Goal: Book appointment/travel/reservation

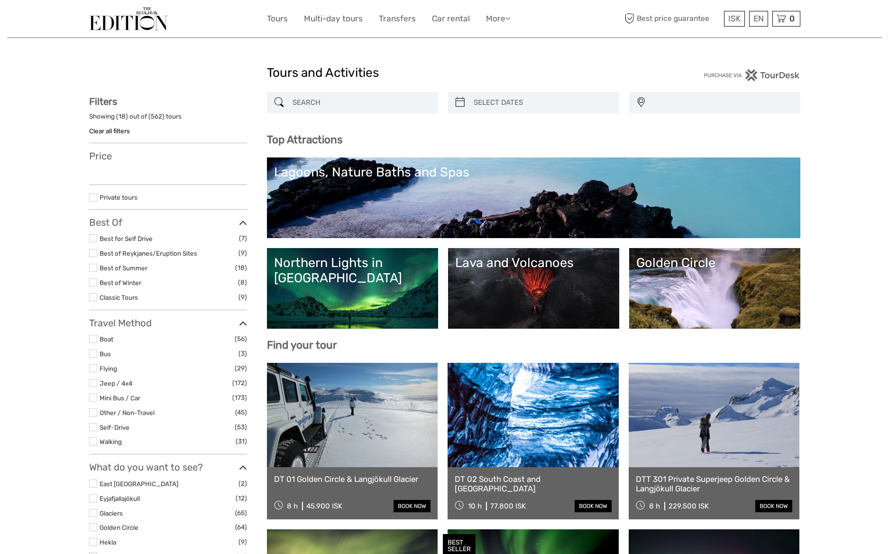
select select
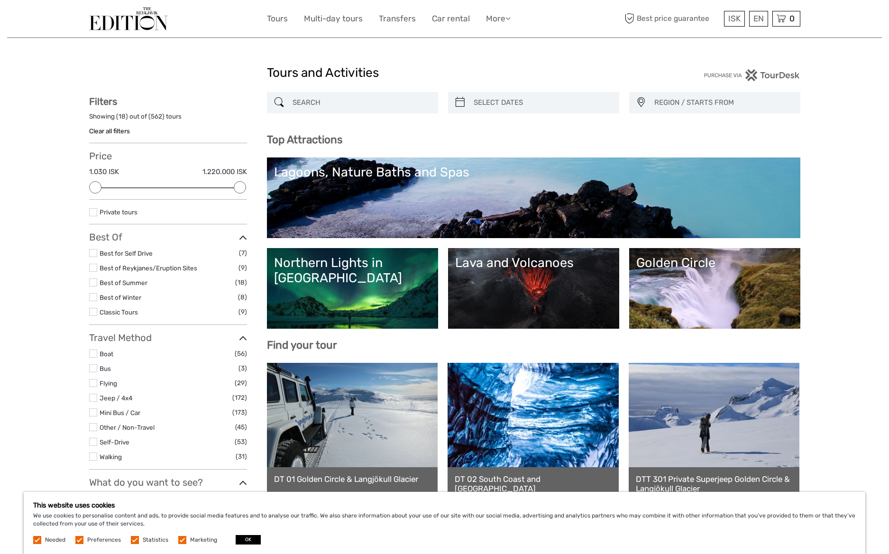
click at [474, 200] on link "Lagoons, Nature Baths and Spas" at bounding box center [533, 197] width 519 height 66
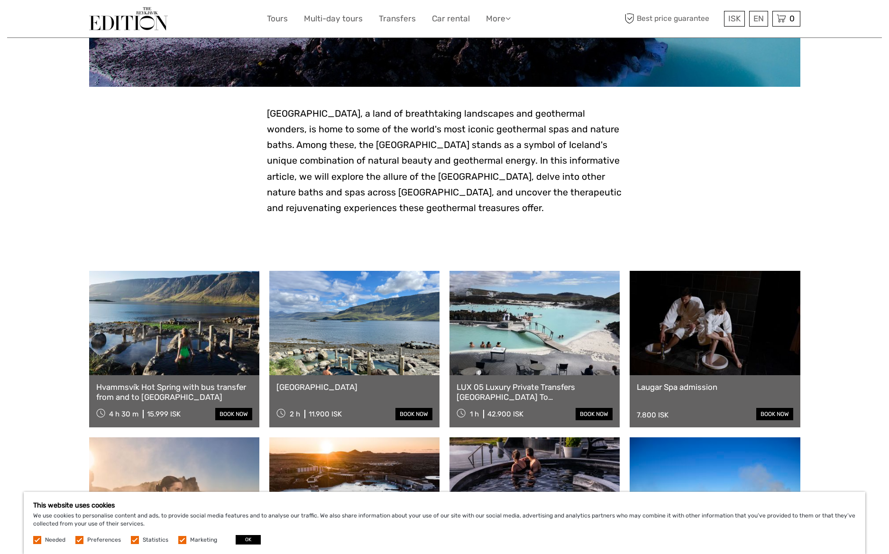
scroll to position [173, 0]
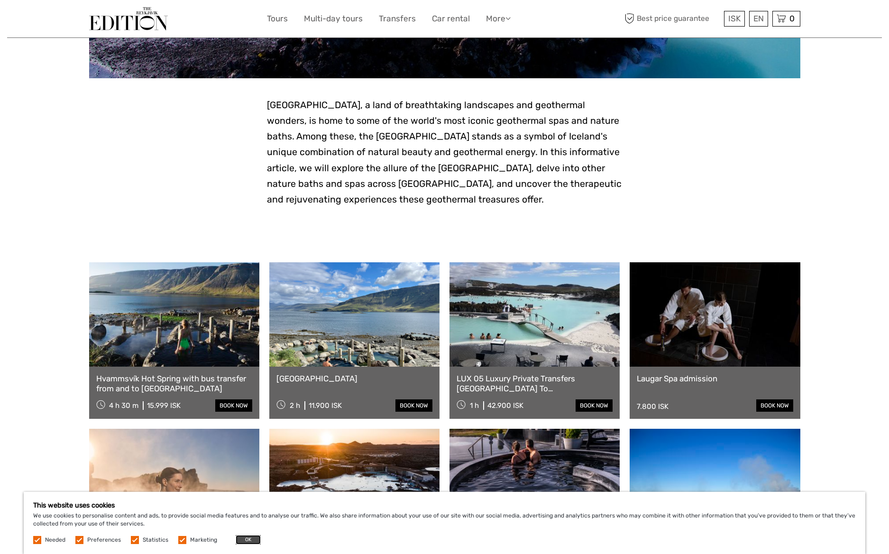
click at [247, 538] on button "OK" at bounding box center [248, 539] width 25 height 9
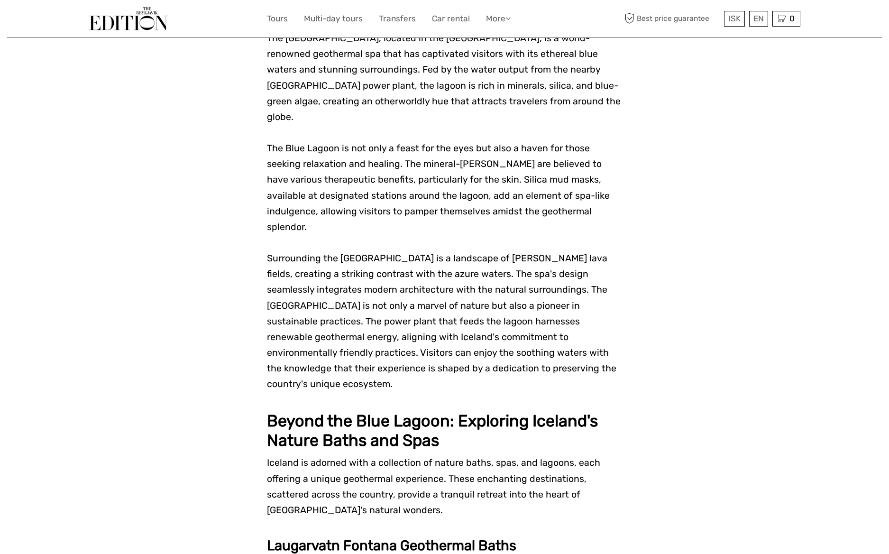
scroll to position [760, 0]
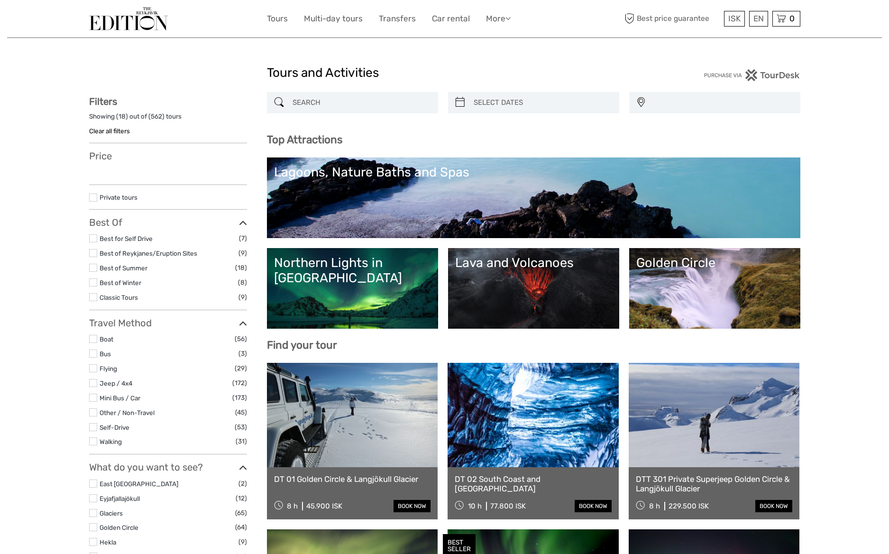
select select
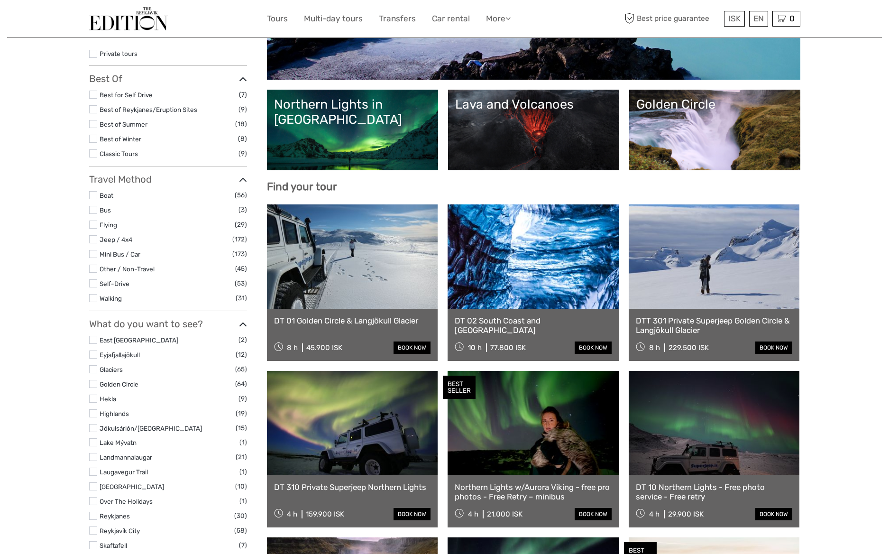
scroll to position [161, 0]
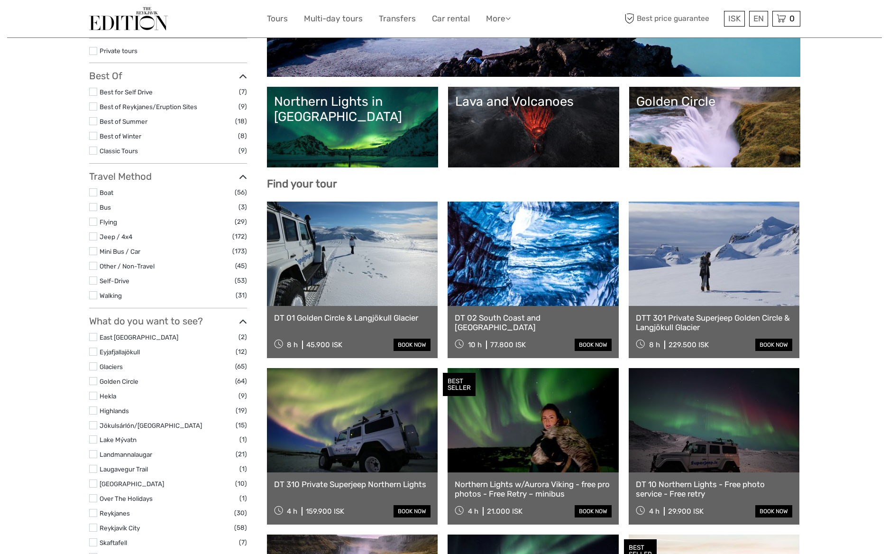
click at [353, 447] on link at bounding box center [352, 420] width 171 height 104
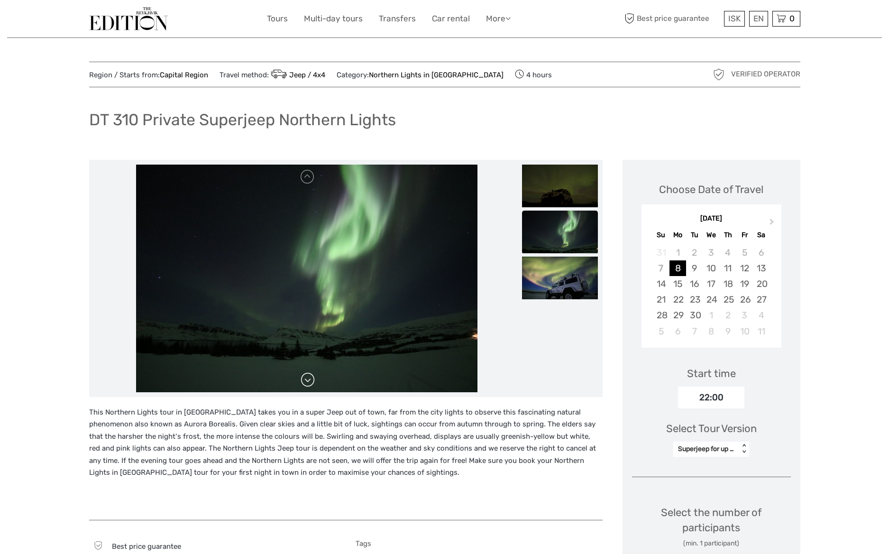
click at [306, 382] on link at bounding box center [307, 379] width 15 height 15
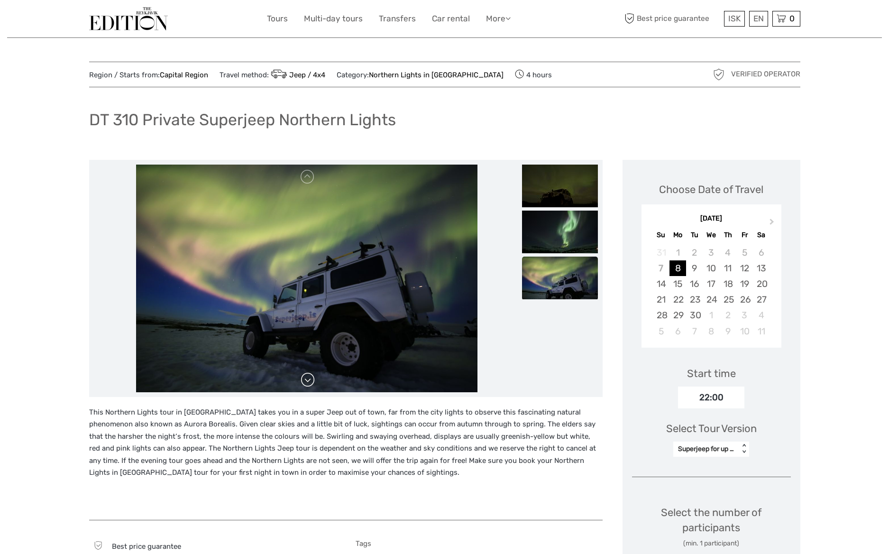
click at [306, 381] on link at bounding box center [307, 379] width 15 height 15
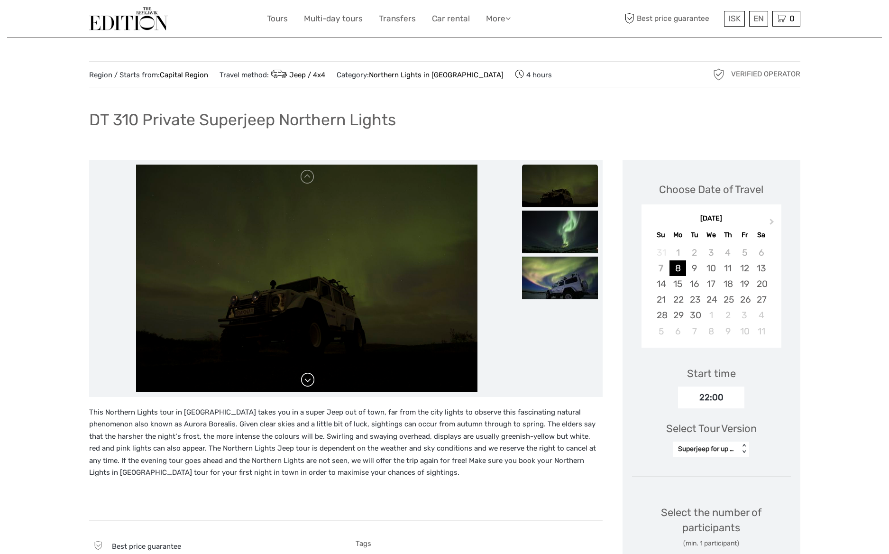
click at [306, 381] on link at bounding box center [307, 379] width 15 height 15
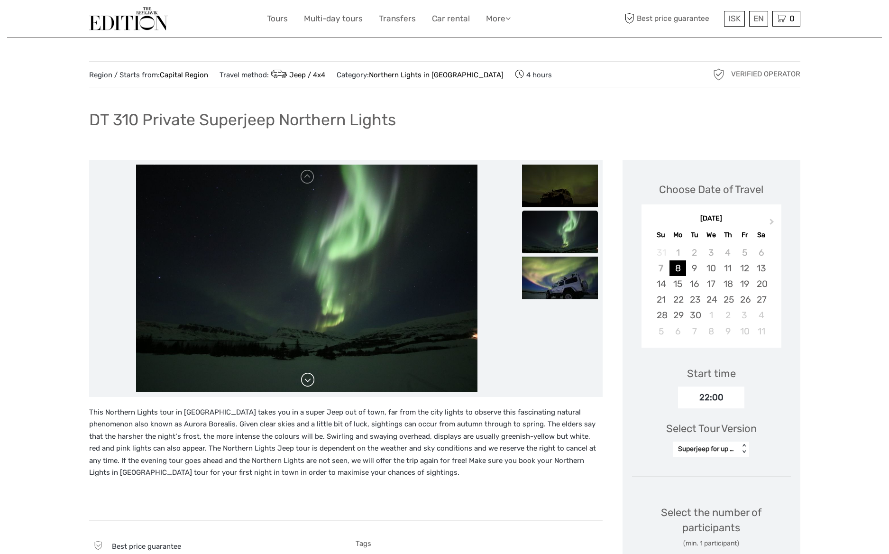
click at [306, 381] on link at bounding box center [307, 379] width 15 height 15
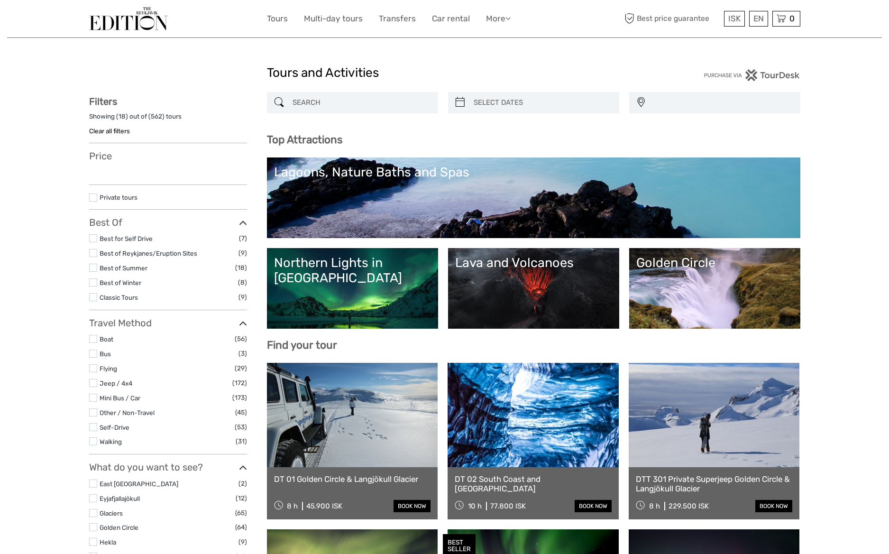
select select
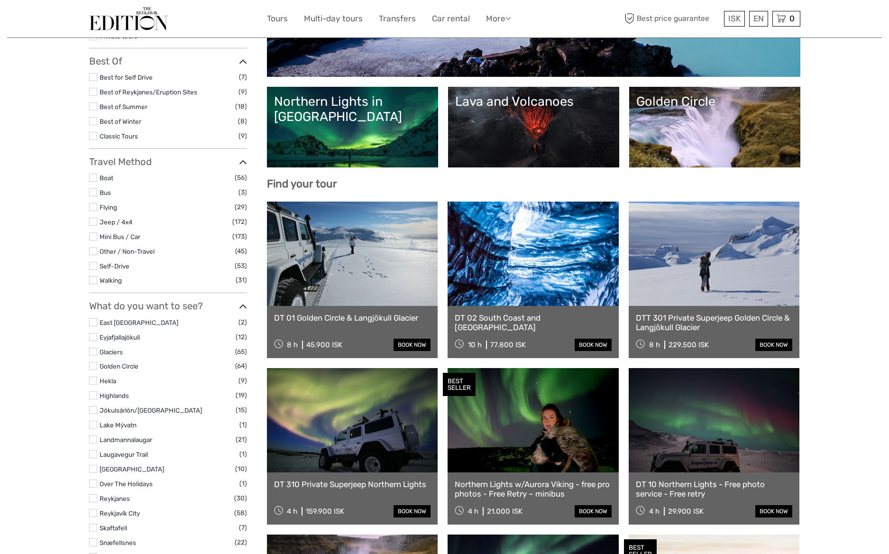
scroll to position [161, 0]
select select
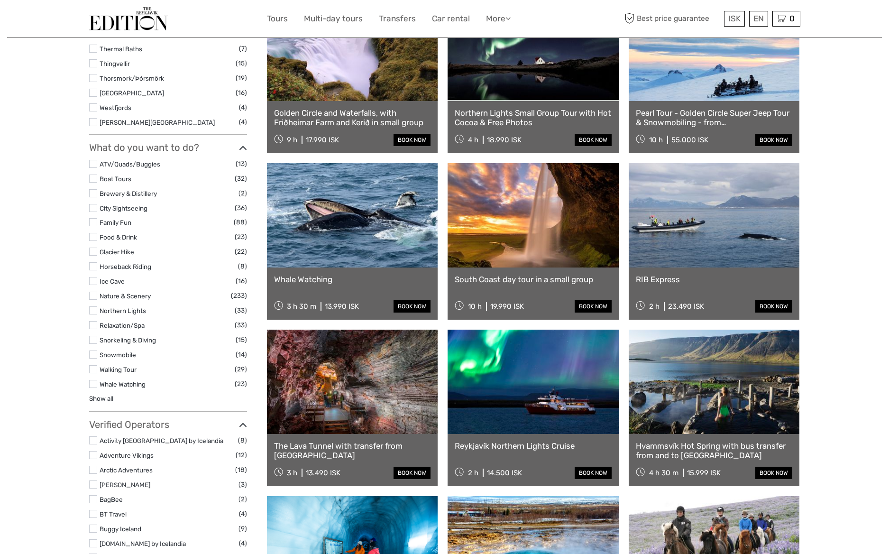
scroll to position [700, 0]
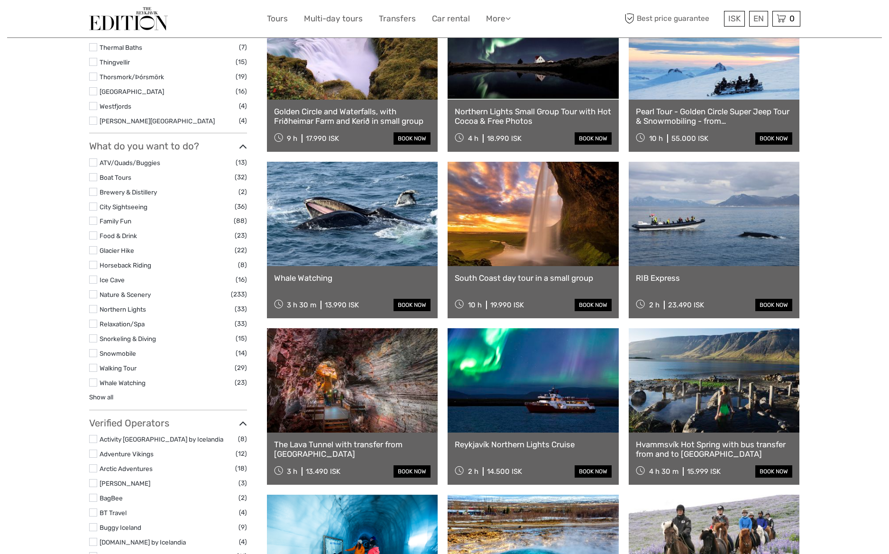
click at [539, 405] on link at bounding box center [532, 380] width 171 height 104
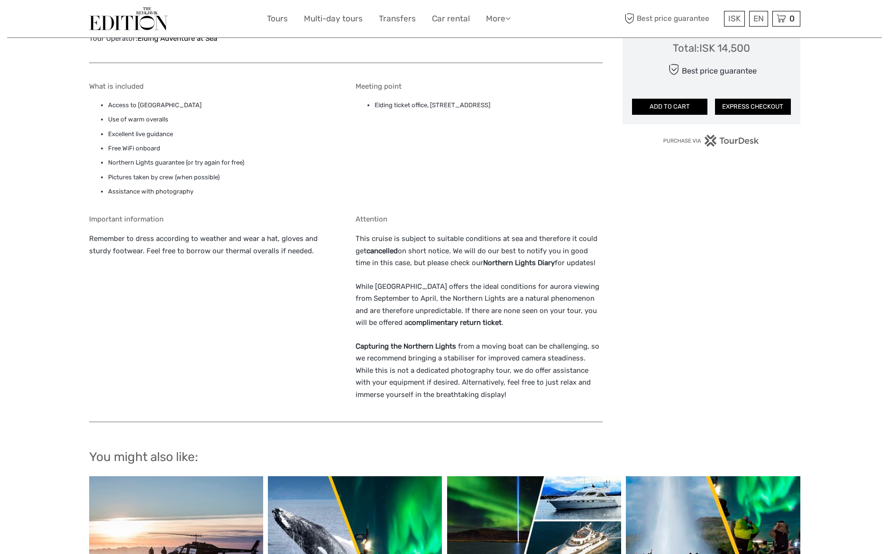
scroll to position [676, 0]
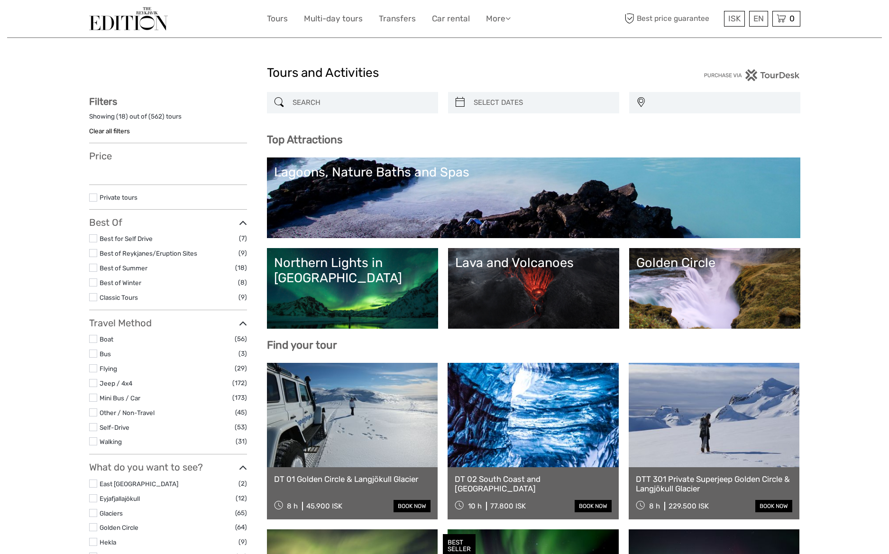
select select
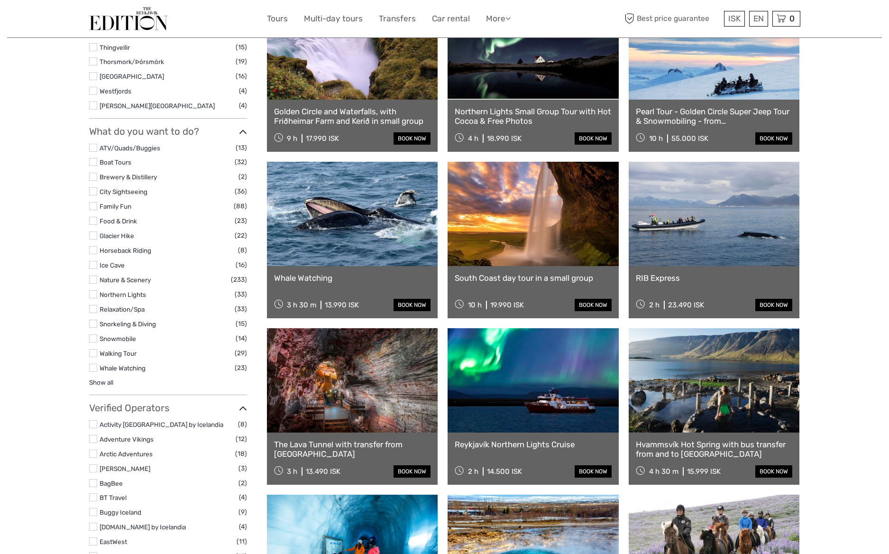
select select
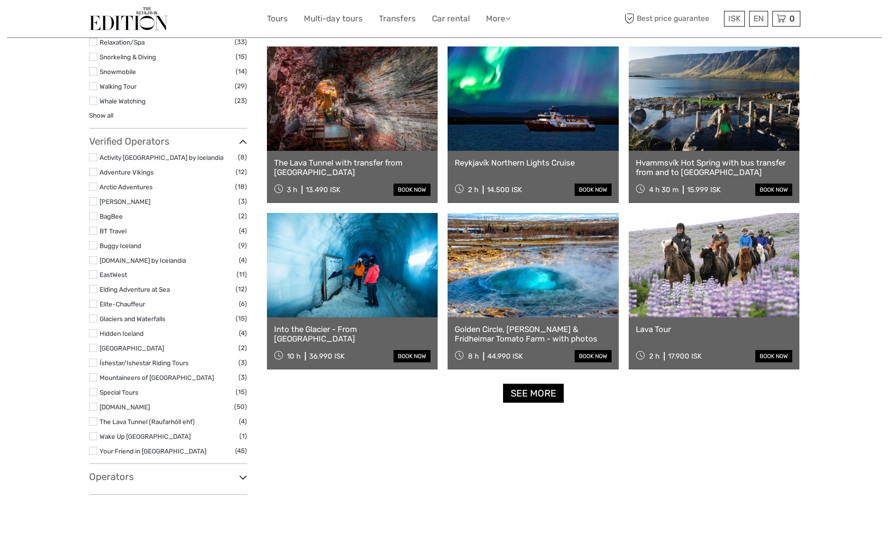
scroll to position [983, 0]
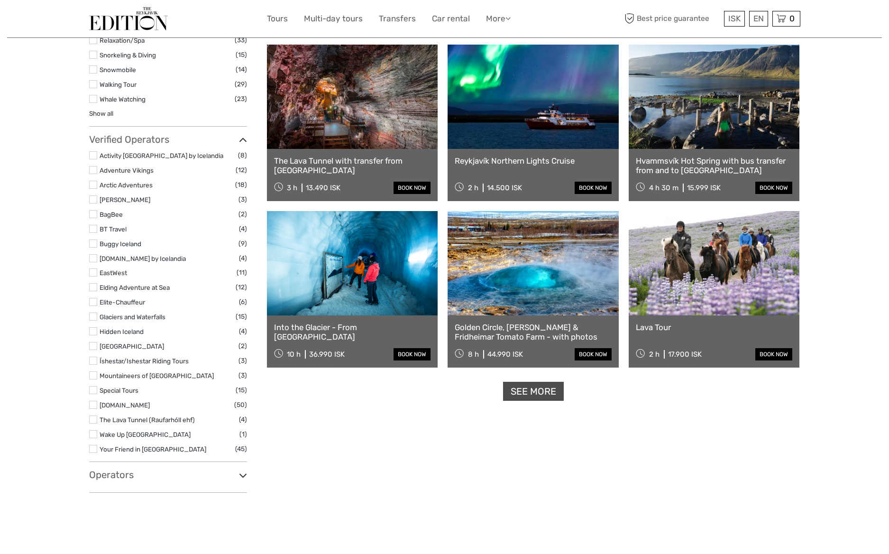
click at [533, 392] on link "See more" at bounding box center [533, 391] width 61 height 19
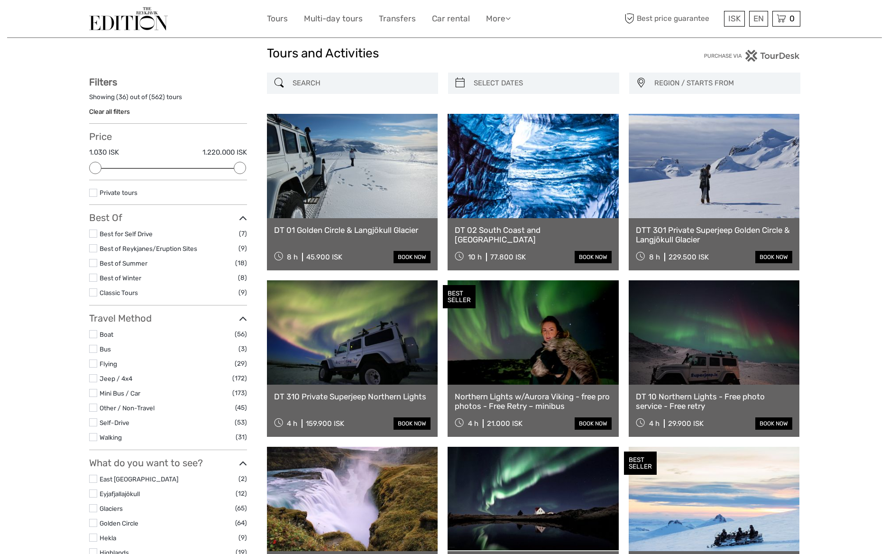
scroll to position [0, 0]
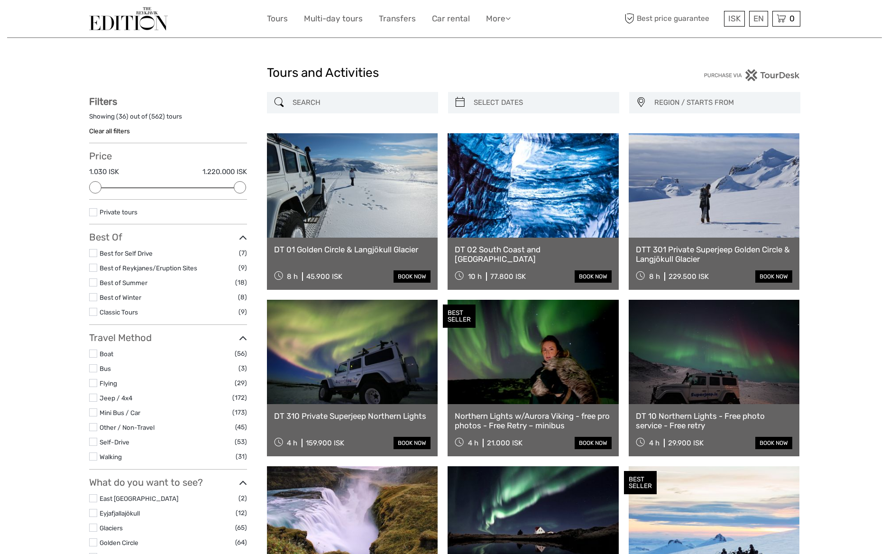
click at [366, 202] on link at bounding box center [352, 185] width 171 height 104
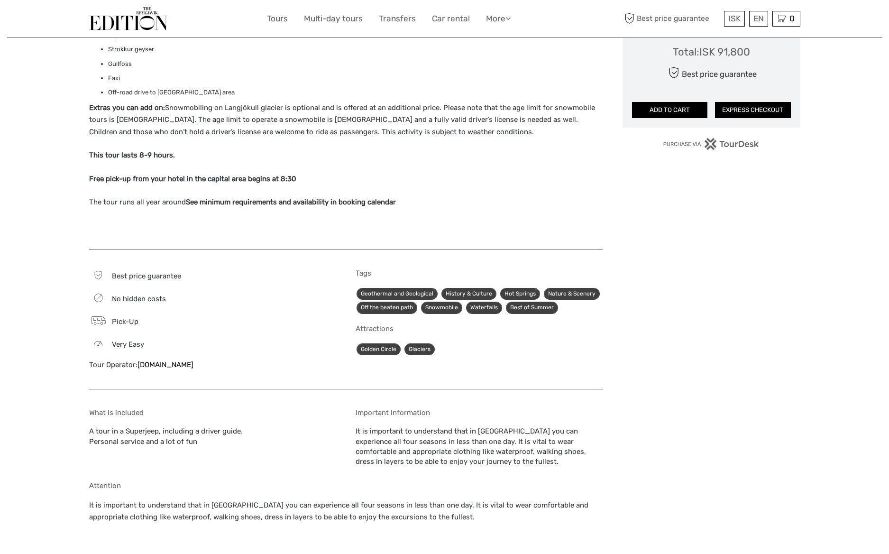
scroll to position [694, 0]
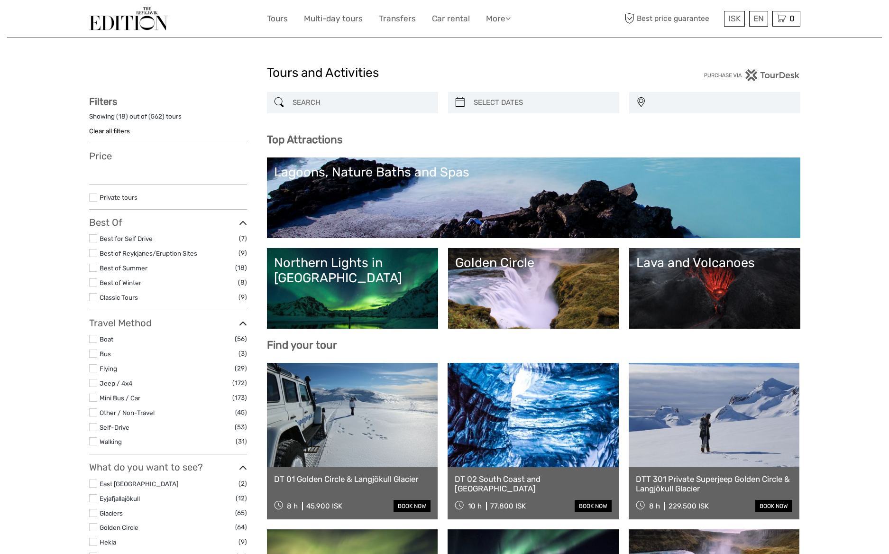
select select
